Goal: Check status: Check status

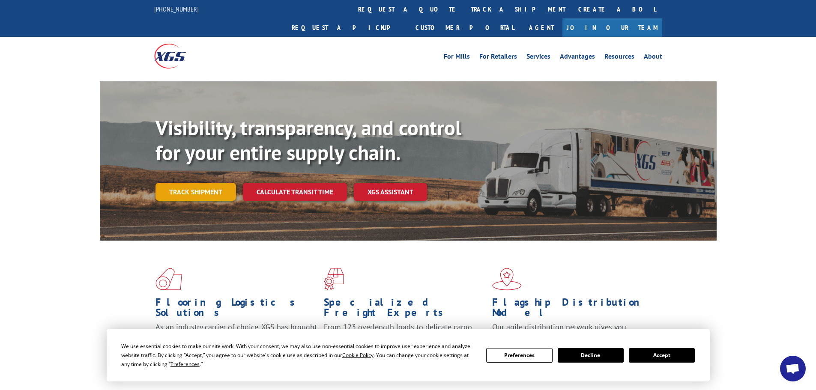
click at [208, 183] on link "Track shipment" at bounding box center [196, 192] width 81 height 18
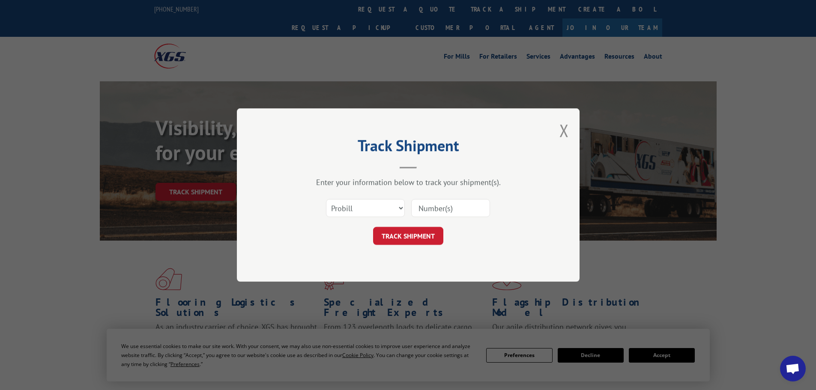
paste input "0025577"
type input "0025577"
click at [408, 240] on button "TRACK SHIPMENT" at bounding box center [408, 236] width 70 height 18
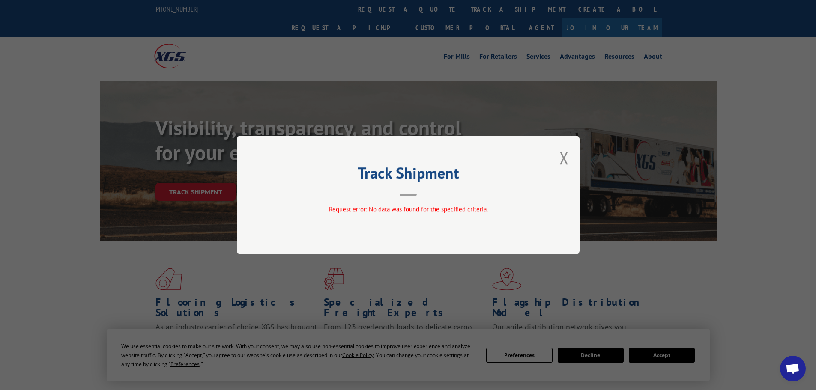
click at [565, 158] on button "Close modal" at bounding box center [564, 158] width 9 height 23
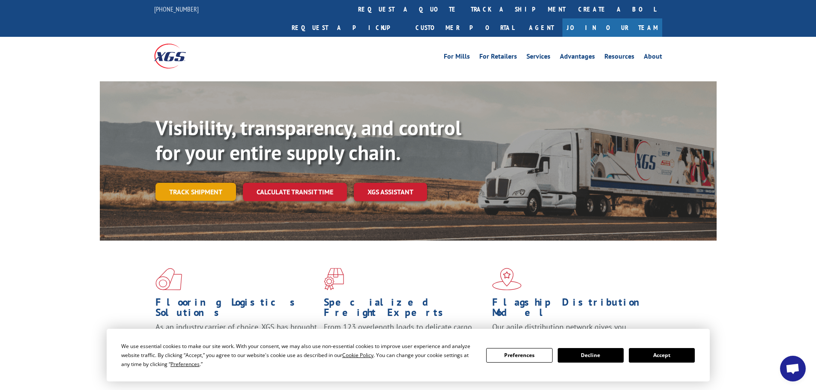
click at [204, 183] on link "Track shipment" at bounding box center [196, 192] width 81 height 18
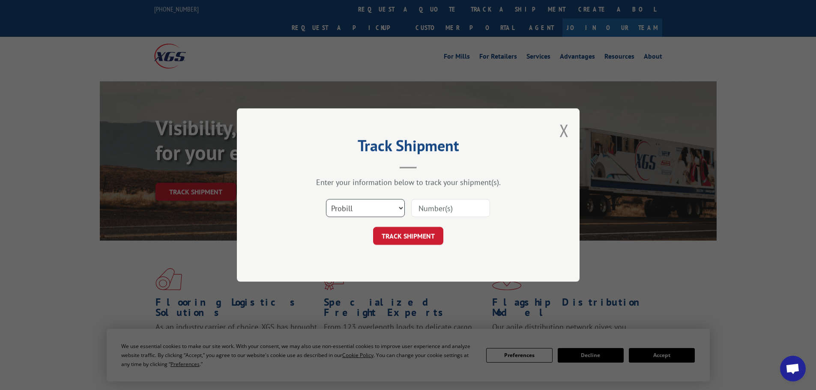
click at [401, 207] on select "Select category... Probill BOL PO" at bounding box center [365, 208] width 79 height 18
select select "bol"
click at [326, 199] on select "Select category... Probill BOL PO" at bounding box center [365, 208] width 79 height 18
drag, startPoint x: 414, startPoint y: 198, endPoint x: 420, endPoint y: 205, distance: 9.4
paste input "0025577"
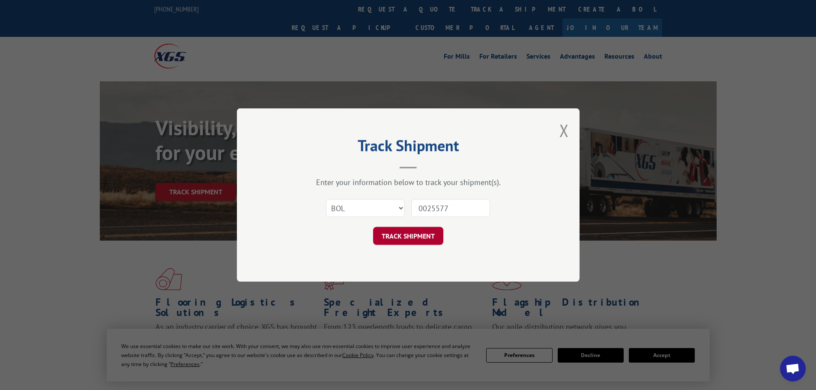
type input "0025577"
click at [408, 239] on button "TRACK SHIPMENT" at bounding box center [408, 236] width 70 height 18
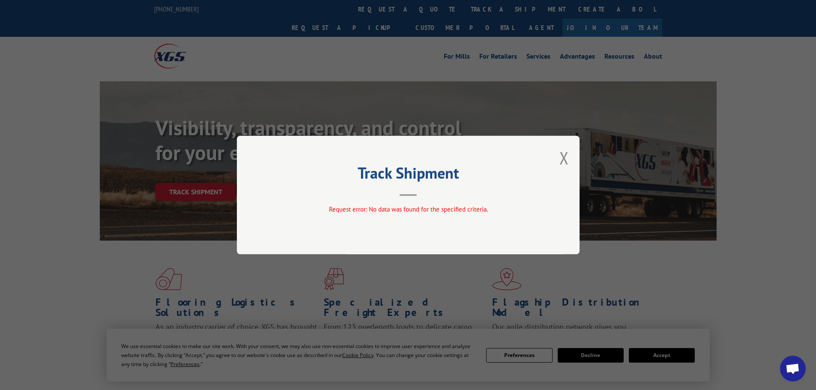
click at [569, 156] on div "Track Shipment Request error: No data was found for the specified criteria." at bounding box center [408, 195] width 343 height 119
click at [567, 156] on button "Close modal" at bounding box center [564, 158] width 9 height 23
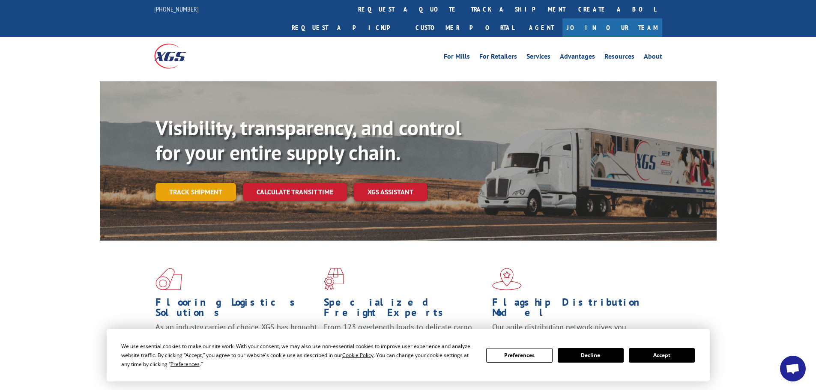
click at [174, 183] on link "Track shipment" at bounding box center [196, 192] width 81 height 18
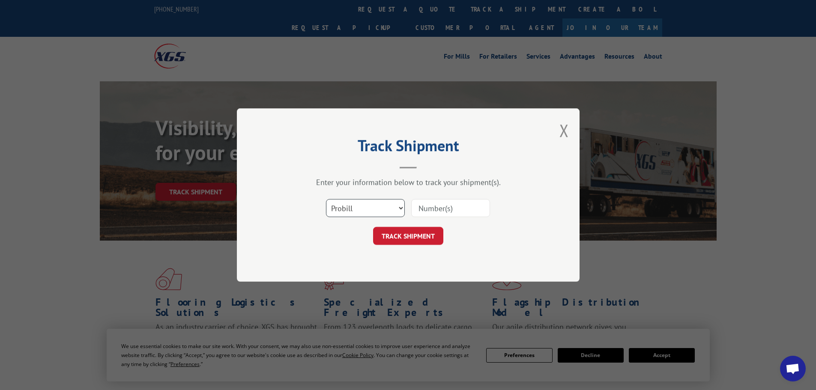
drag, startPoint x: 392, startPoint y: 208, endPoint x: 398, endPoint y: 204, distance: 7.1
click at [393, 207] on select "Select category... Probill BOL PO" at bounding box center [365, 208] width 79 height 18
select select "bol"
click at [326, 199] on select "Select category... Probill BOL PO" at bounding box center [365, 208] width 79 height 18
click at [426, 212] on input at bounding box center [450, 208] width 79 height 18
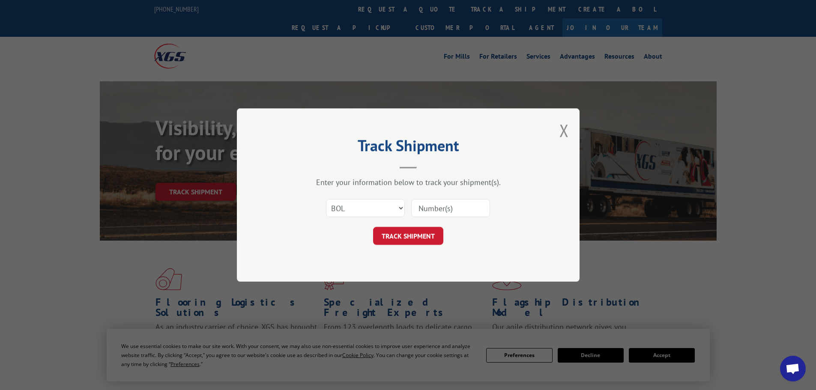
paste input "0025577"
drag, startPoint x: 427, startPoint y: 208, endPoint x: 409, endPoint y: 207, distance: 18.5
click at [409, 207] on div "Select category... Probill BOL PO 0025577" at bounding box center [408, 208] width 257 height 28
type input "25577"
click at [401, 235] on button "TRACK SHIPMENT" at bounding box center [408, 236] width 70 height 18
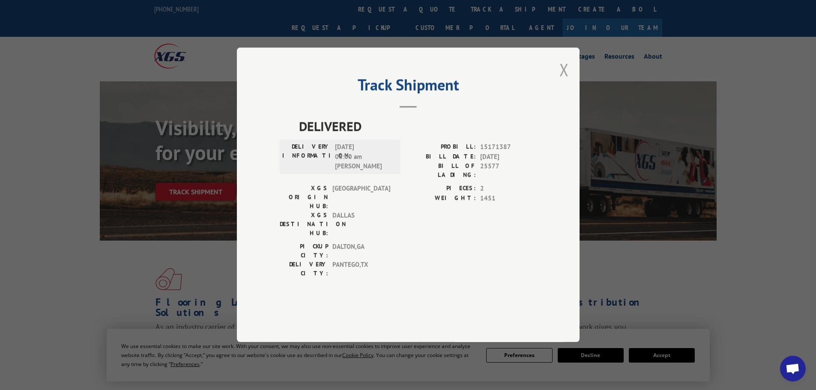
click at [565, 81] on button "Close modal" at bounding box center [564, 69] width 9 height 23
